Goal: Find contact information: Obtain details needed to contact an individual or organization

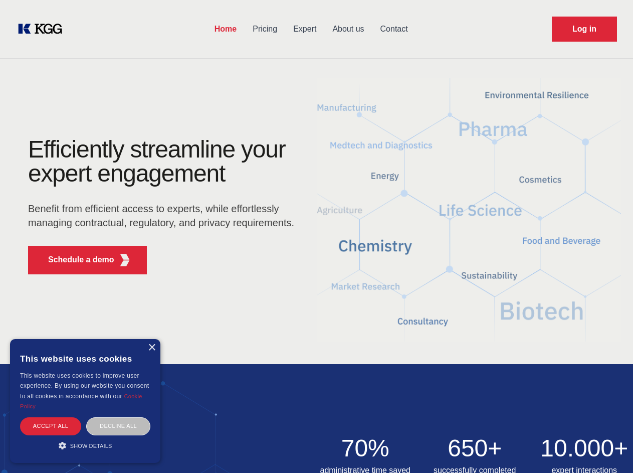
click at [316, 236] on div "Efficiently streamline your expert engagement Benefit from efficient access to …" at bounding box center [164, 209] width 305 height 145
click at [75, 260] on p "Schedule a demo" at bounding box center [81, 260] width 66 height 12
click at [151, 347] on div "×" at bounding box center [152, 348] width 8 height 8
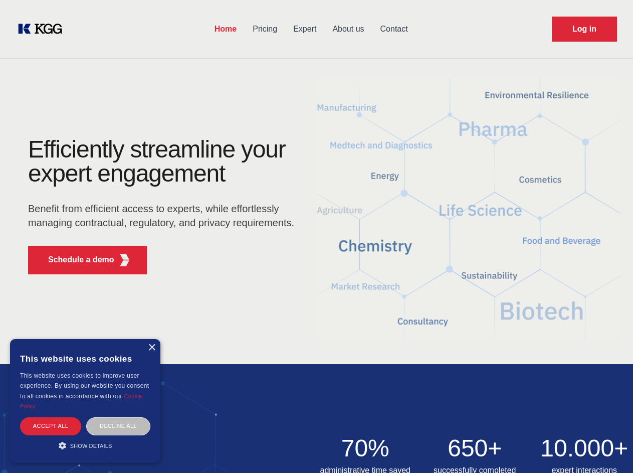
click at [51, 426] on div "Accept all" at bounding box center [50, 426] width 61 height 18
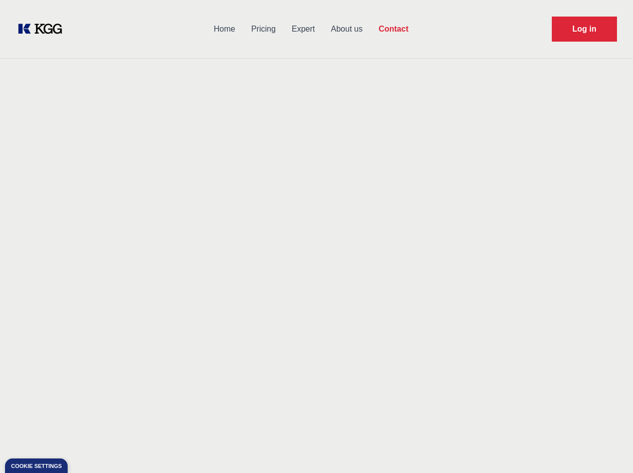
click at [118, 426] on div "Contact Information We would love to hear from you. Postal address [PERSON_NAME…" at bounding box center [140, 317] width 225 height 304
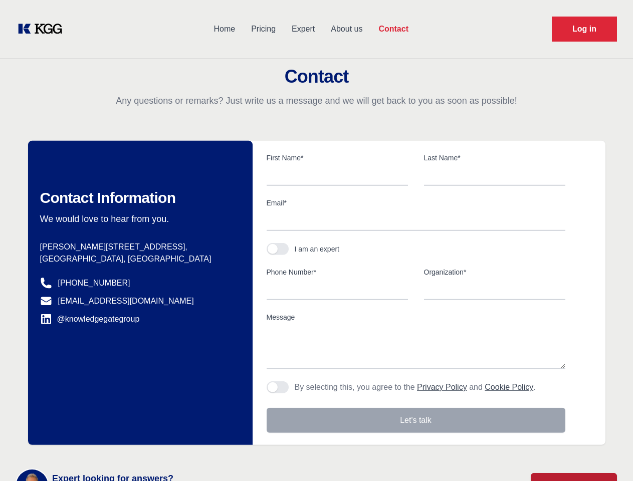
click at [85, 445] on main "Contact Any questions or remarks? Just write us a message and we will get back …" at bounding box center [316, 261] width 633 height 522
